Goal: Book appointment/travel/reservation: Book appointment/travel/reservation

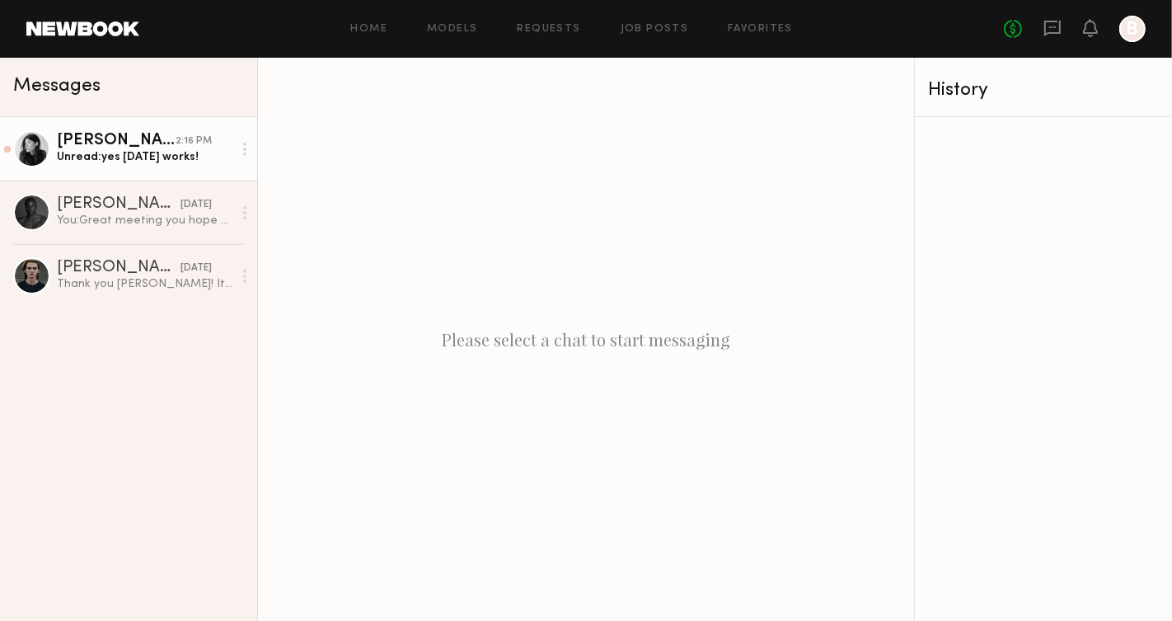
click at [158, 167] on link "[PERSON_NAME] 2:16 PM Unread: yes [DATE] works!" at bounding box center [128, 148] width 257 height 63
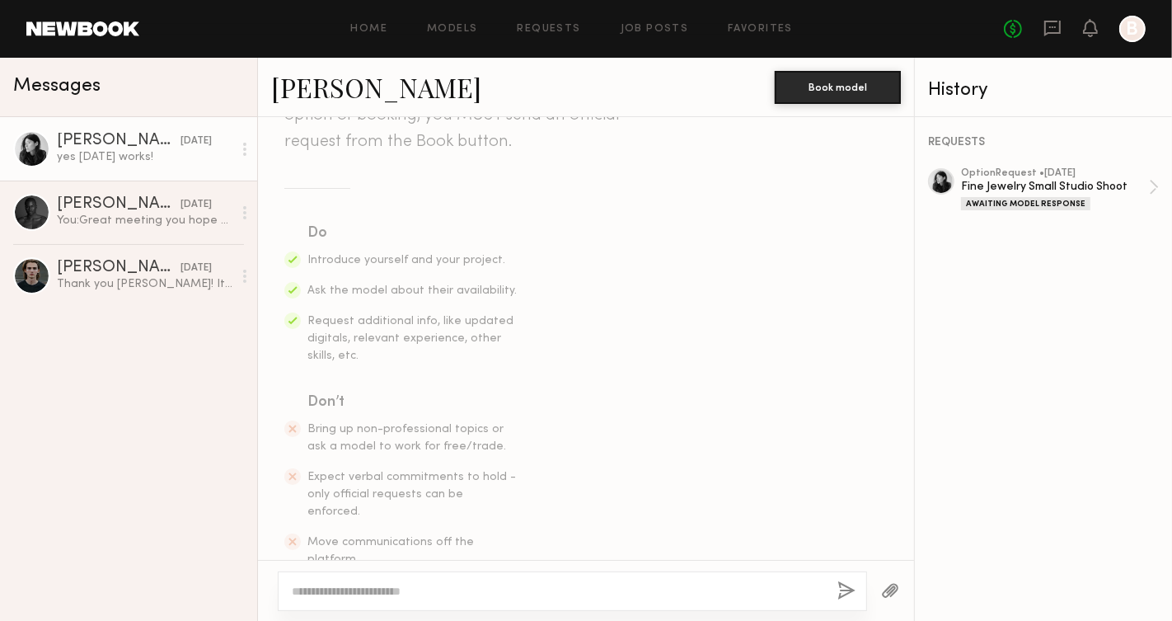
scroll to position [141, 0]
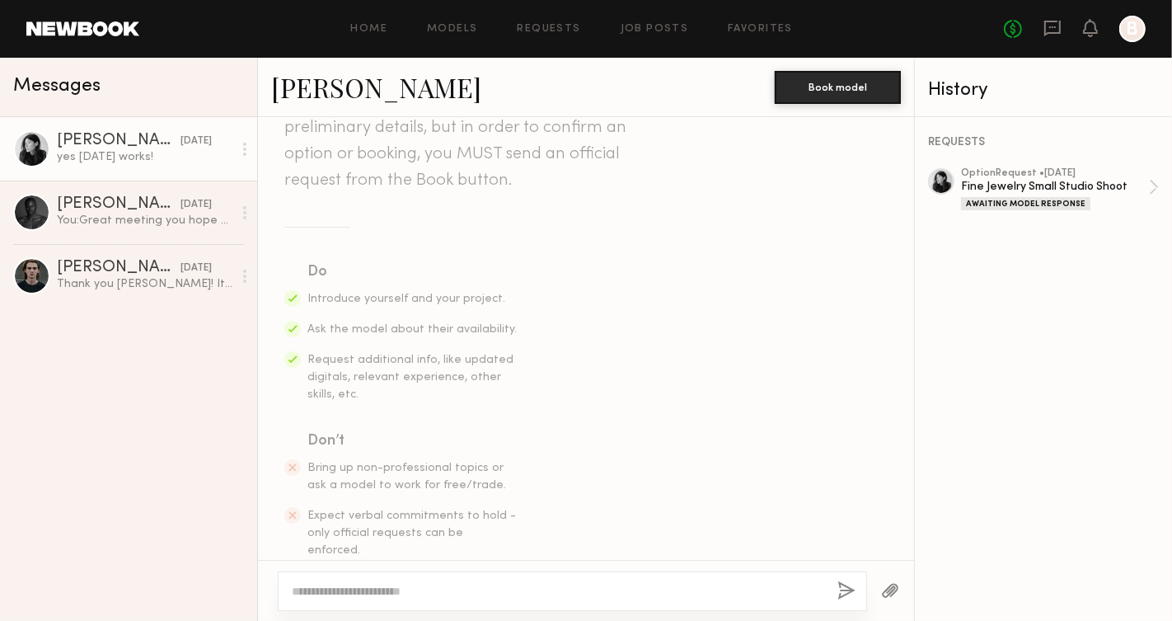
click at [86, 138] on div "Rachel B." at bounding box center [119, 141] width 124 height 16
click at [28, 154] on div at bounding box center [31, 148] width 37 height 37
click at [1127, 31] on div at bounding box center [1132, 29] width 26 height 26
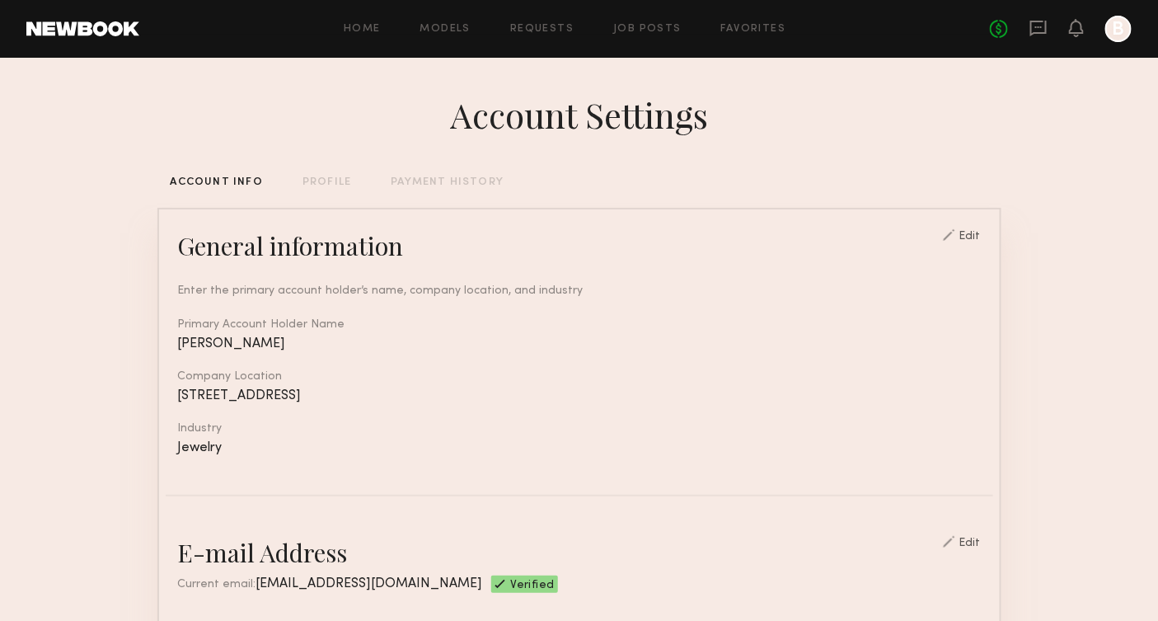
click at [1083, 36] on div at bounding box center [1076, 29] width 15 height 21
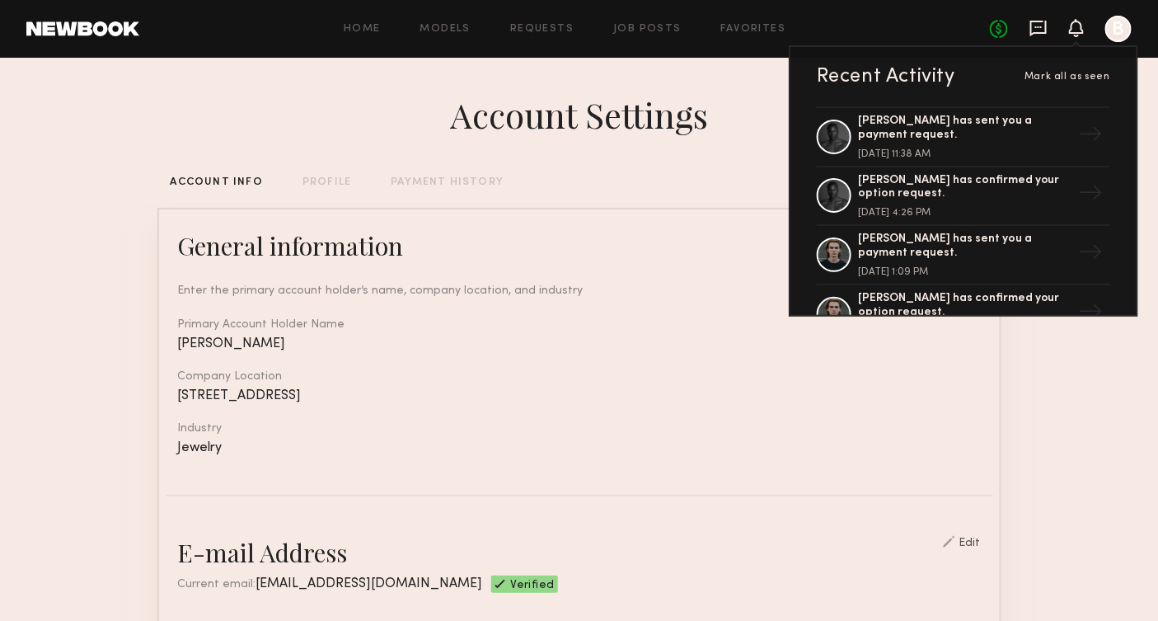
click at [1047, 26] on icon at bounding box center [1038, 29] width 16 height 16
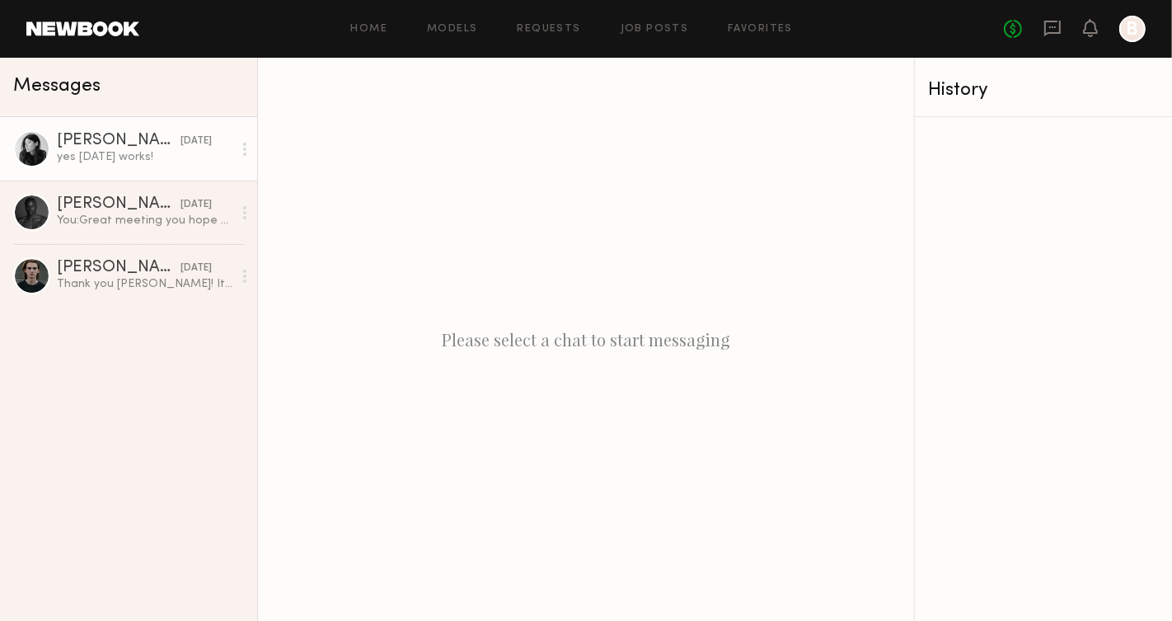
click at [244, 149] on circle at bounding box center [244, 149] width 3 height 3
click at [30, 149] on div at bounding box center [31, 148] width 37 height 37
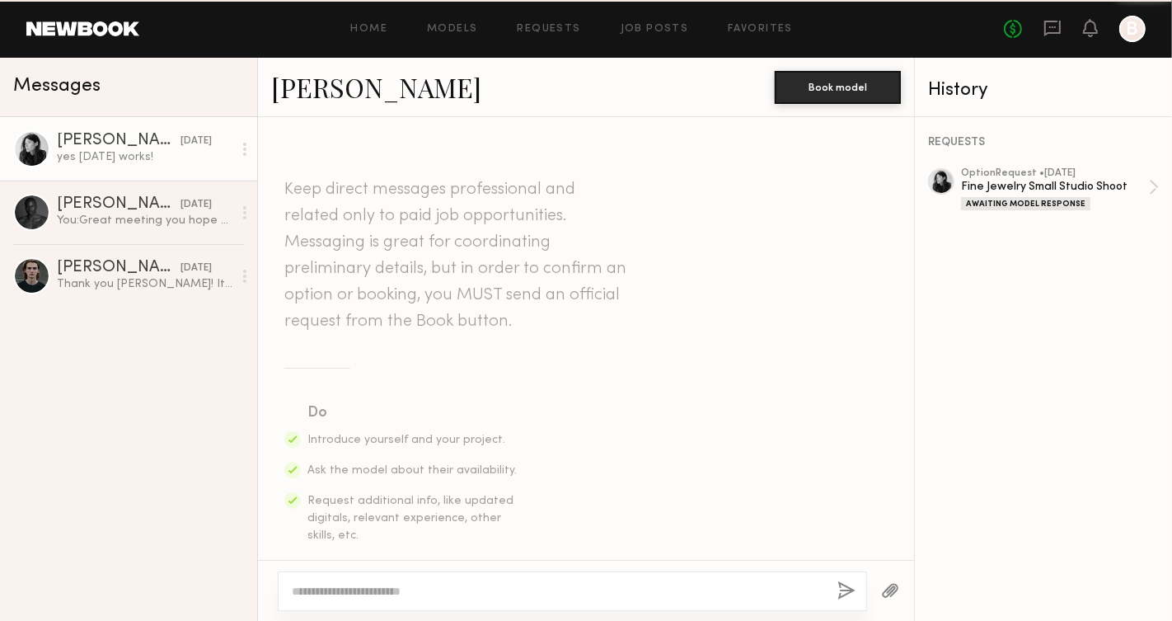
scroll to position [948, 0]
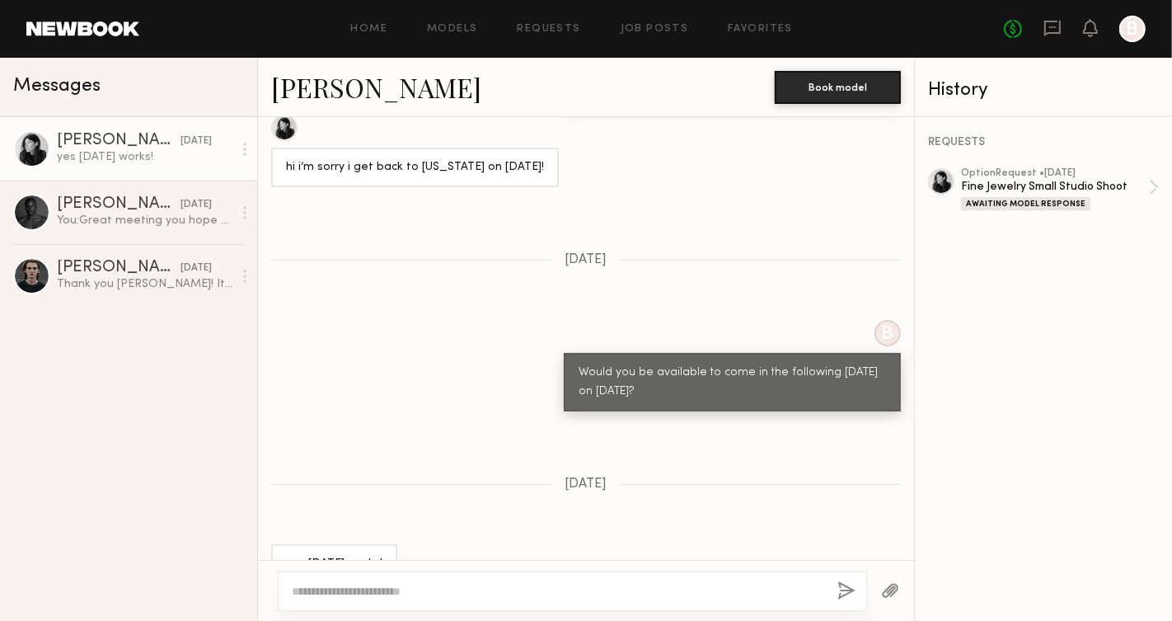
click at [346, 89] on link "Rachel B." at bounding box center [376, 86] width 210 height 35
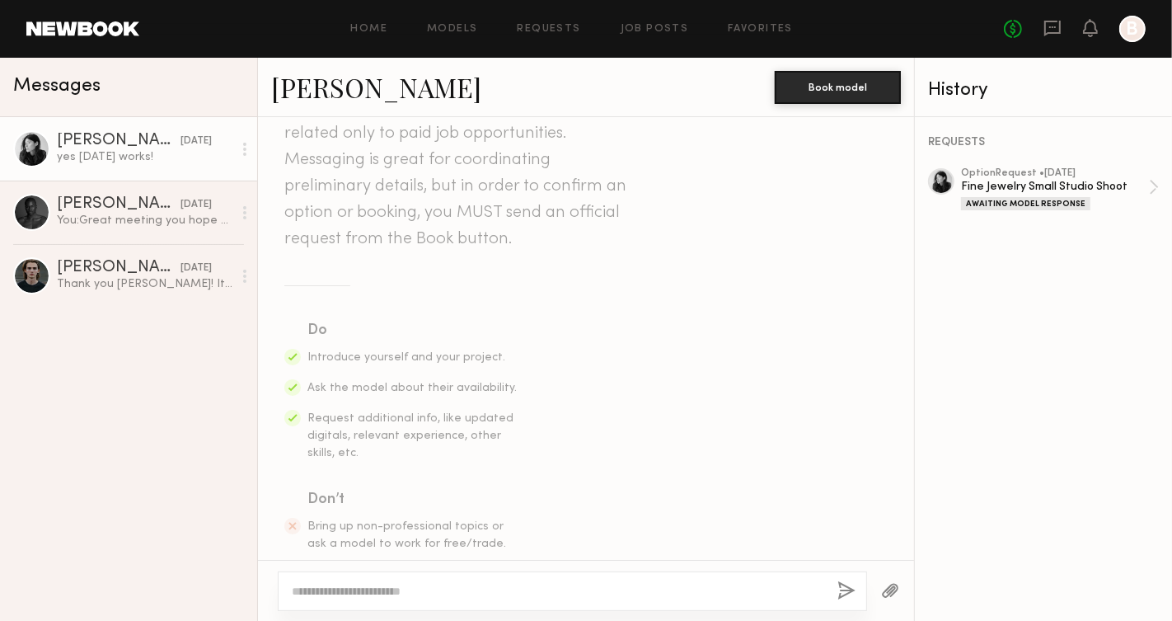
scroll to position [0, 0]
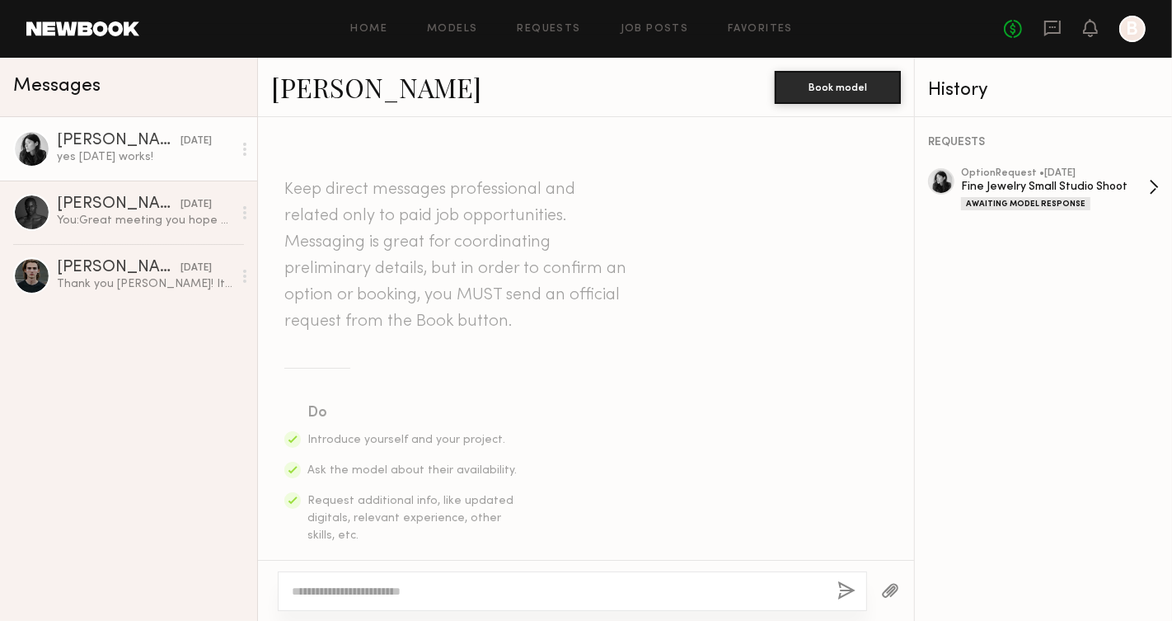
click at [1149, 182] on link "option Request • 09/29/2025 Fine Jewelry Small Studio Shoot Awaiting Model Resp…" at bounding box center [1060, 189] width 198 height 42
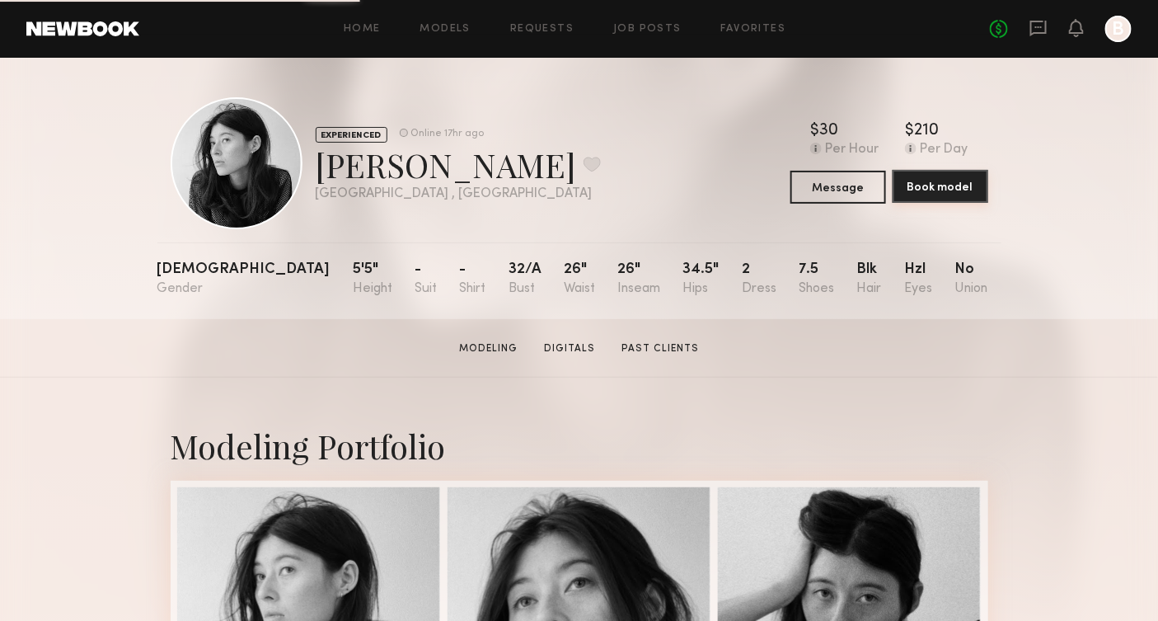
click at [950, 182] on button "Book model" at bounding box center [941, 186] width 96 height 33
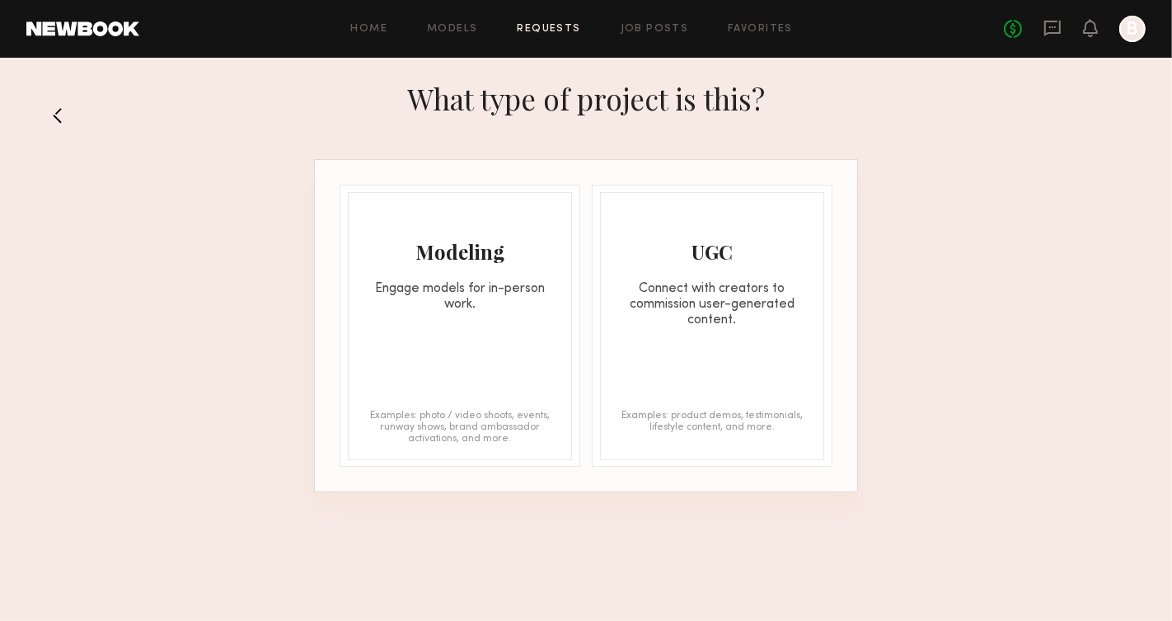
click at [542, 326] on div "Modeling Engage models for in-person work. Examples: photo / video shoots, even…" at bounding box center [460, 326] width 224 height 268
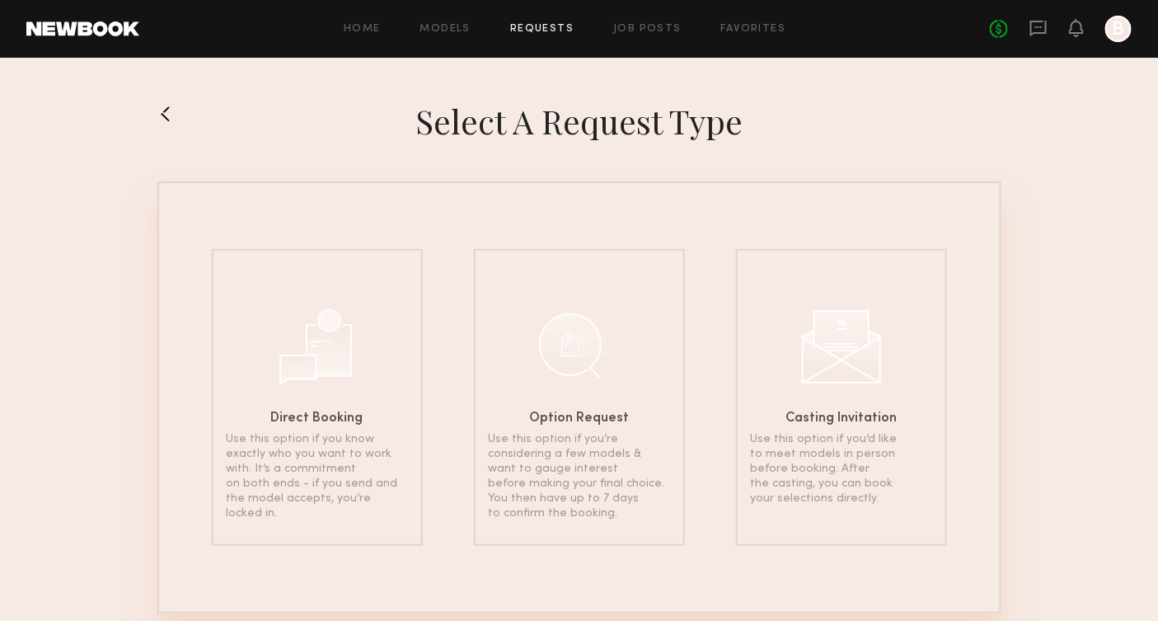
scroll to position [31, 0]
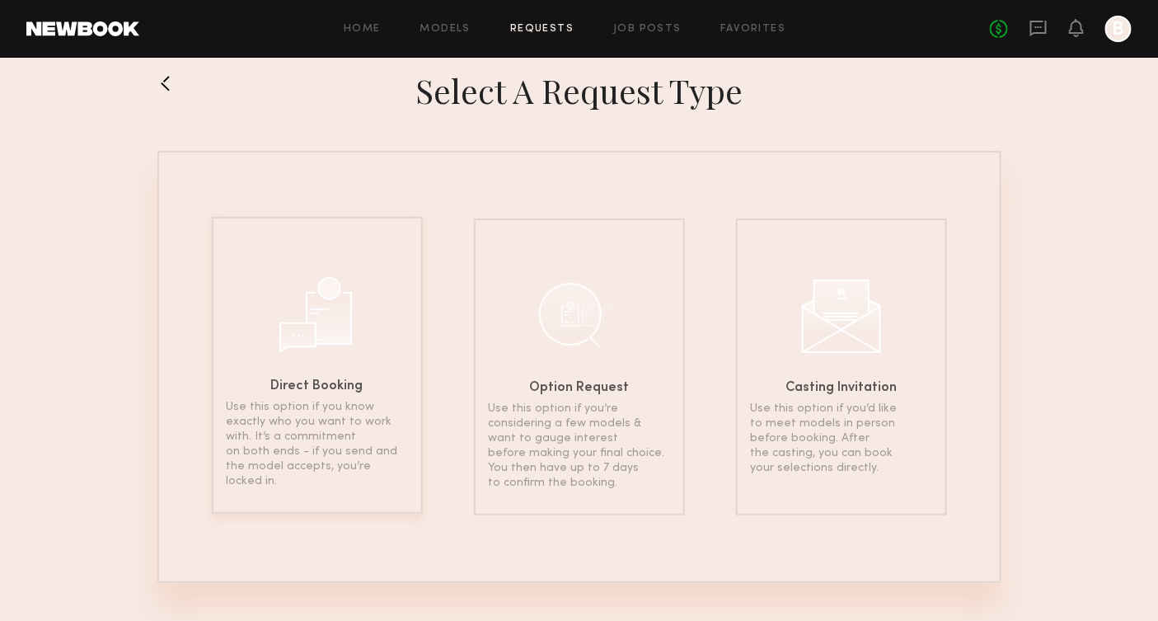
click at [379, 352] on div "Direct Booking Use this option if you know exactly who you want to work with. I…" at bounding box center [317, 365] width 211 height 297
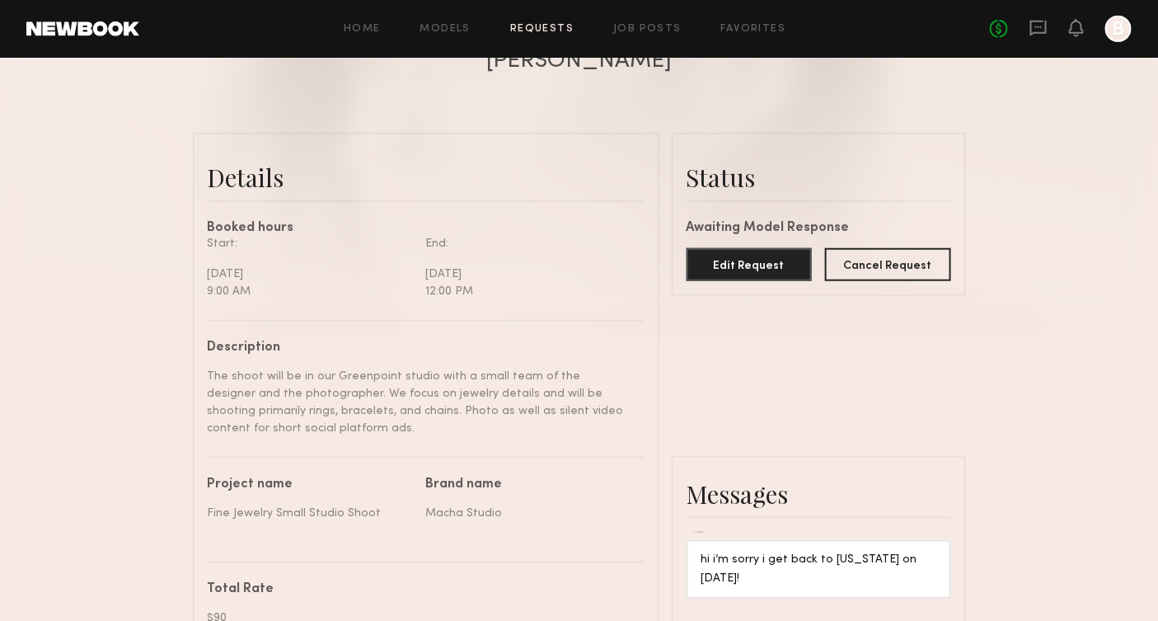
scroll to position [330, 0]
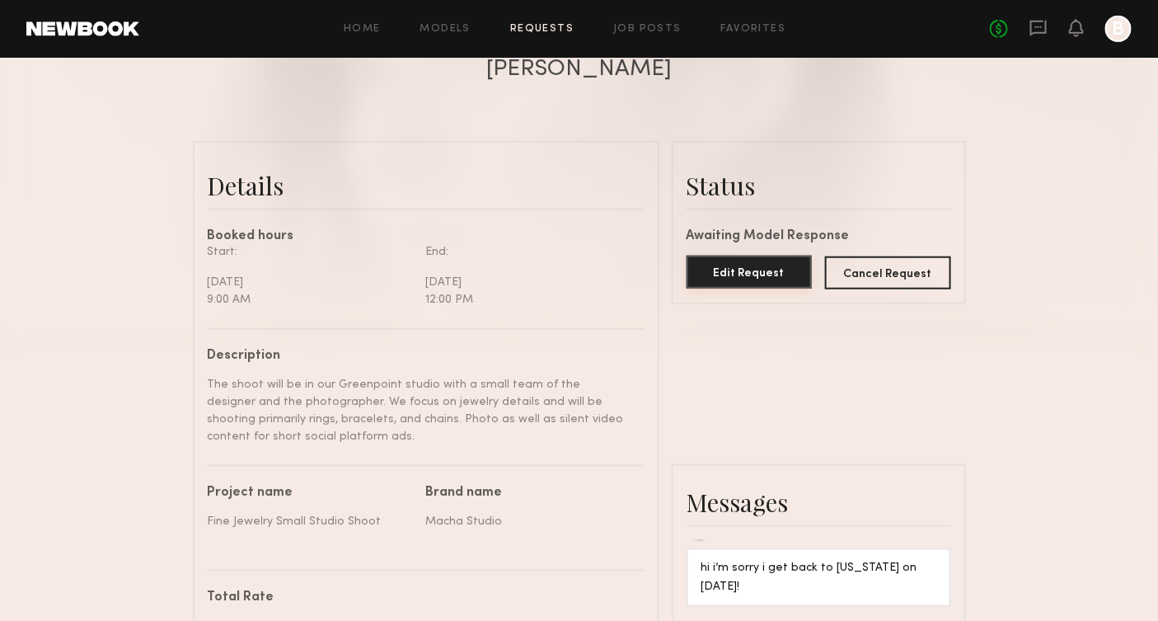
click at [752, 273] on button "Edit Request" at bounding box center [750, 272] width 126 height 33
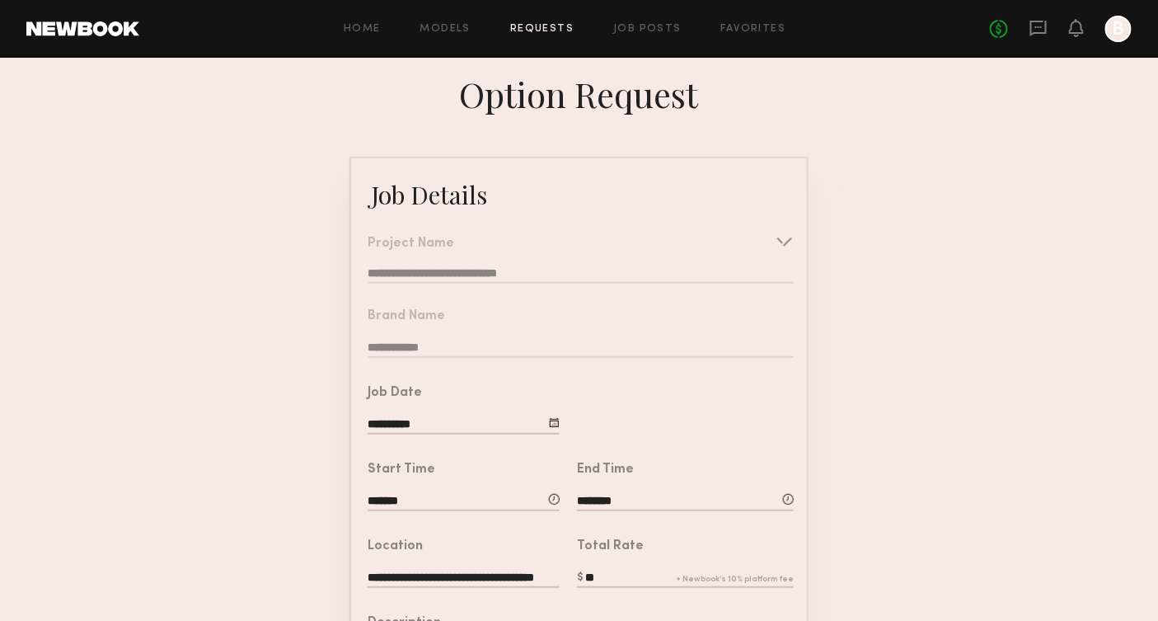
click at [558, 423] on div at bounding box center [554, 422] width 11 height 11
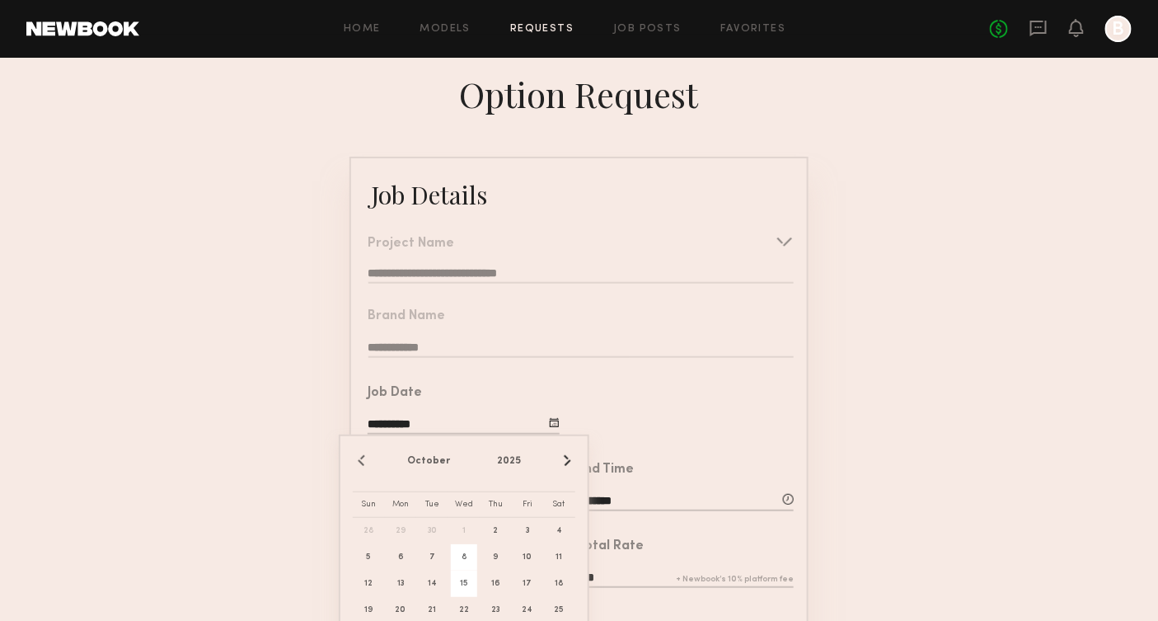
click at [467, 583] on span "15" at bounding box center [464, 583] width 26 height 26
type input "**********"
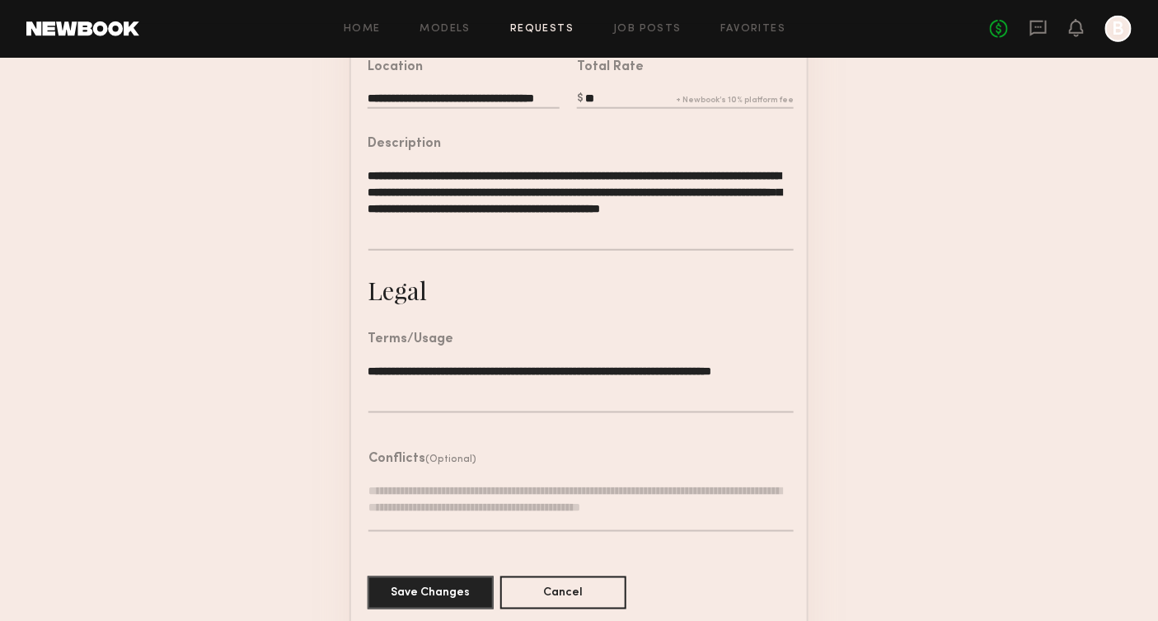
scroll to position [501, 0]
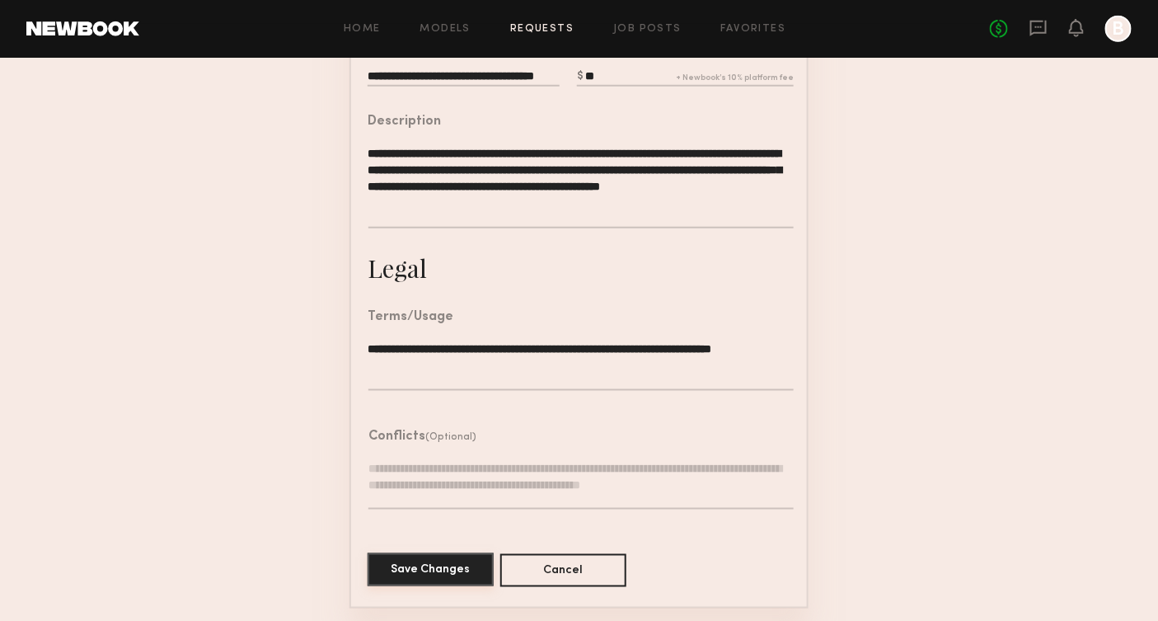
click at [445, 565] on button "Save Changes" at bounding box center [431, 569] width 126 height 33
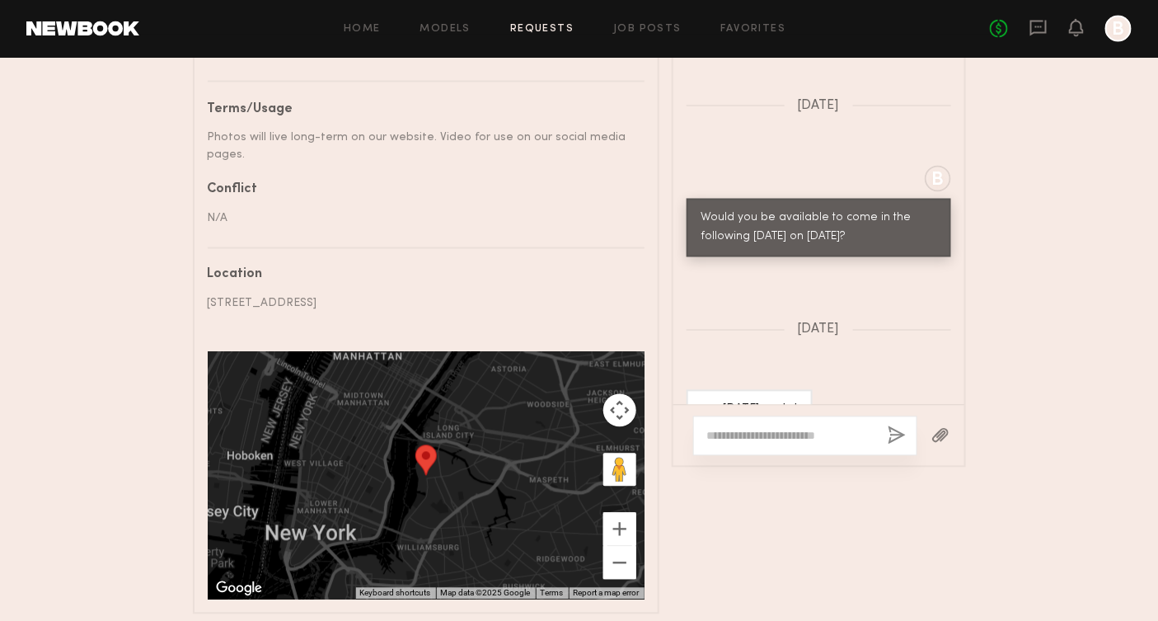
scroll to position [897, 0]
